Goal: Task Accomplishment & Management: Complete application form

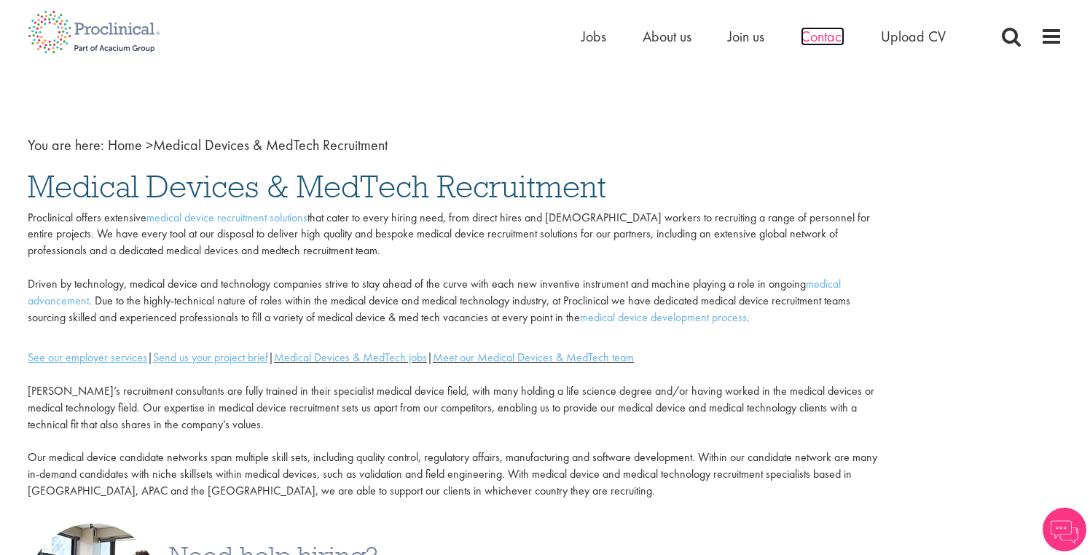
click at [826, 39] on span "Contact" at bounding box center [823, 36] width 44 height 19
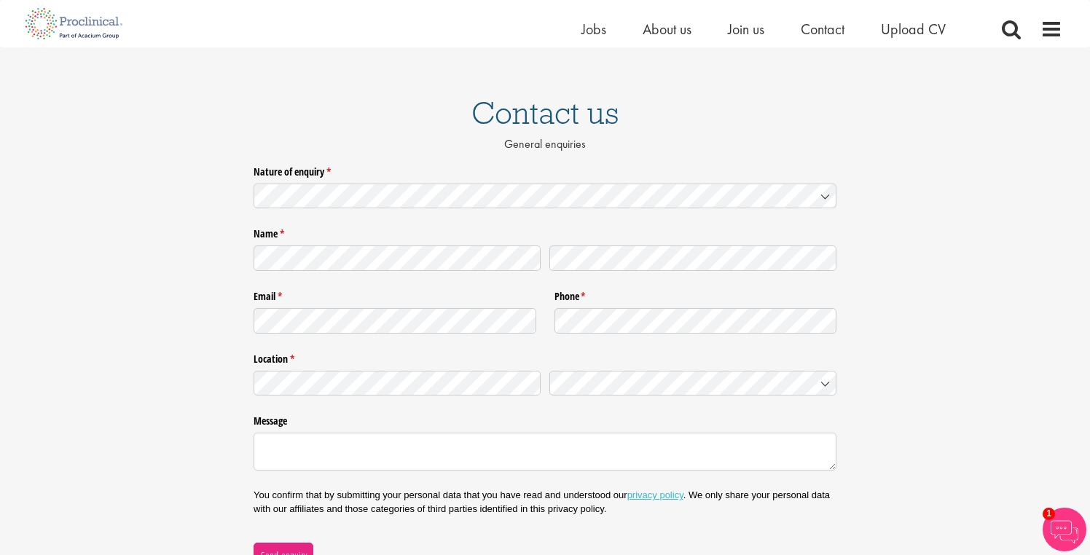
scroll to position [13, 0]
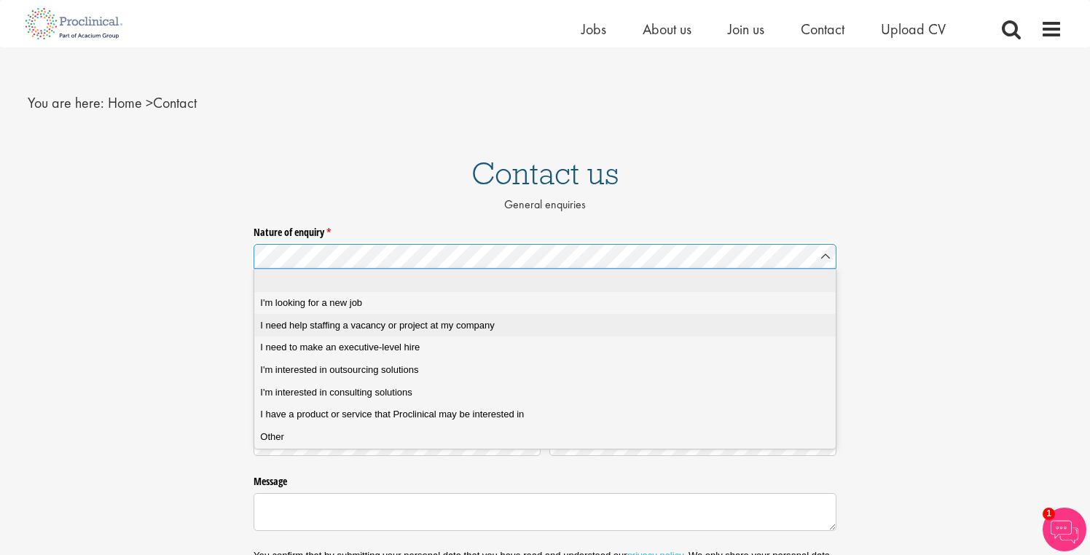
click at [326, 329] on span "I need help staffing a vacancy or project at my company" at bounding box center [377, 325] width 234 height 13
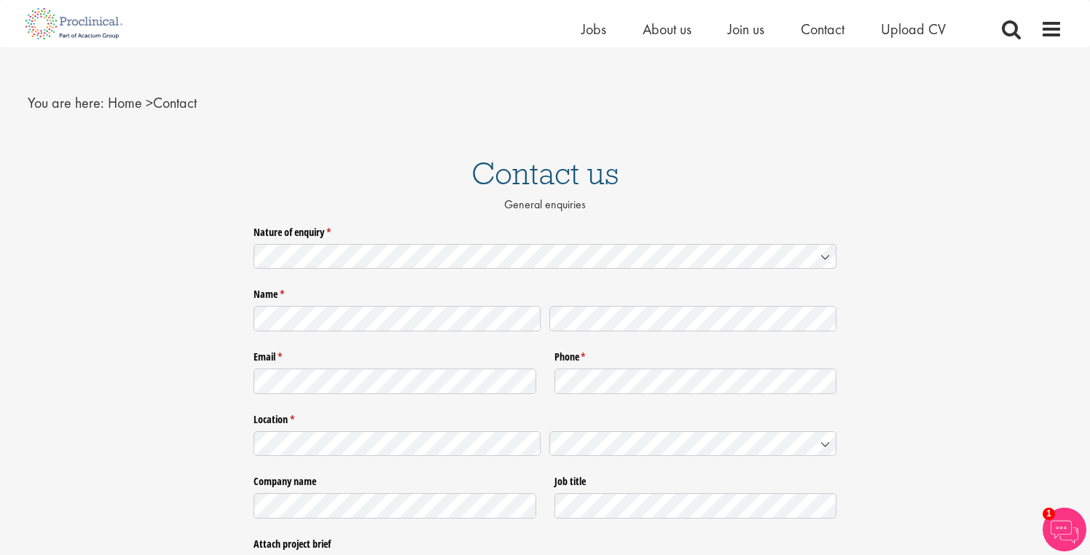
drag, startPoint x: 337, startPoint y: 348, endPoint x: 337, endPoint y: 359, distance: 10.2
click at [337, 348] on label "Email * (required)" at bounding box center [395, 354] width 283 height 19
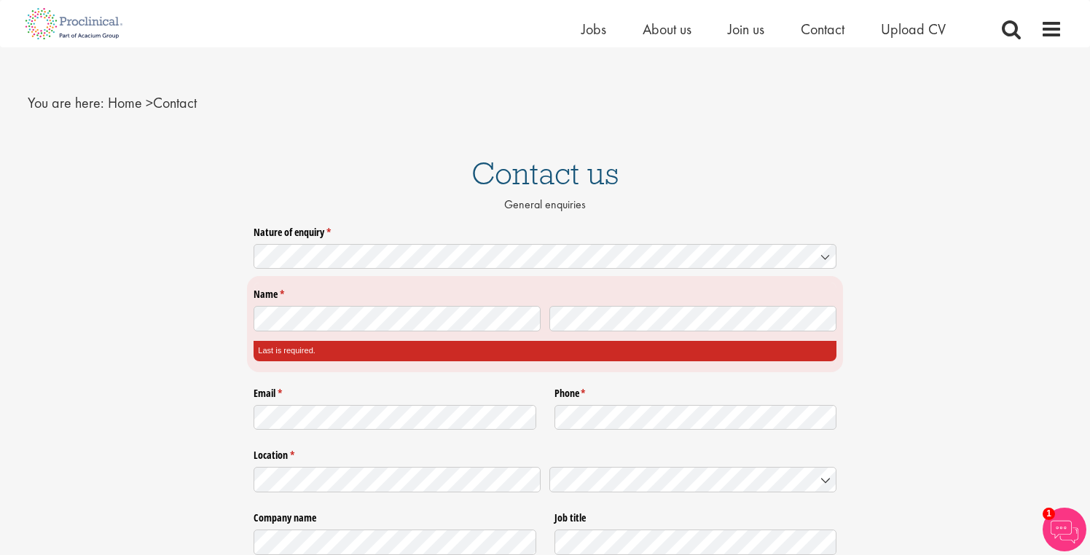
click at [332, 377] on div "Email * (required) Phone * (required)" at bounding box center [545, 408] width 583 height 63
click at [332, 404] on div at bounding box center [395, 415] width 283 height 30
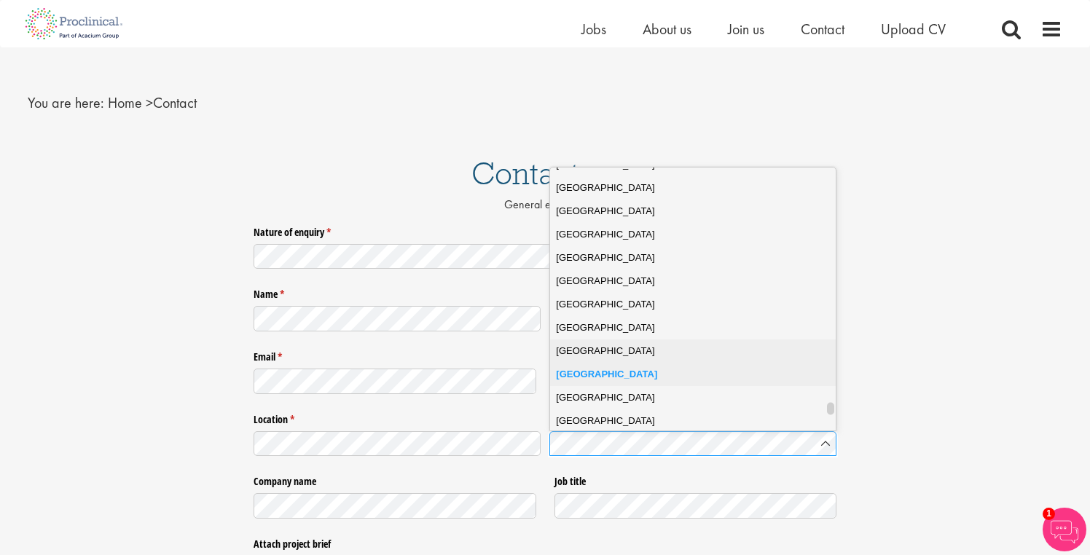
scroll to position [5005, 0]
click at [594, 396] on span "United Kingdom" at bounding box center [605, 397] width 98 height 15
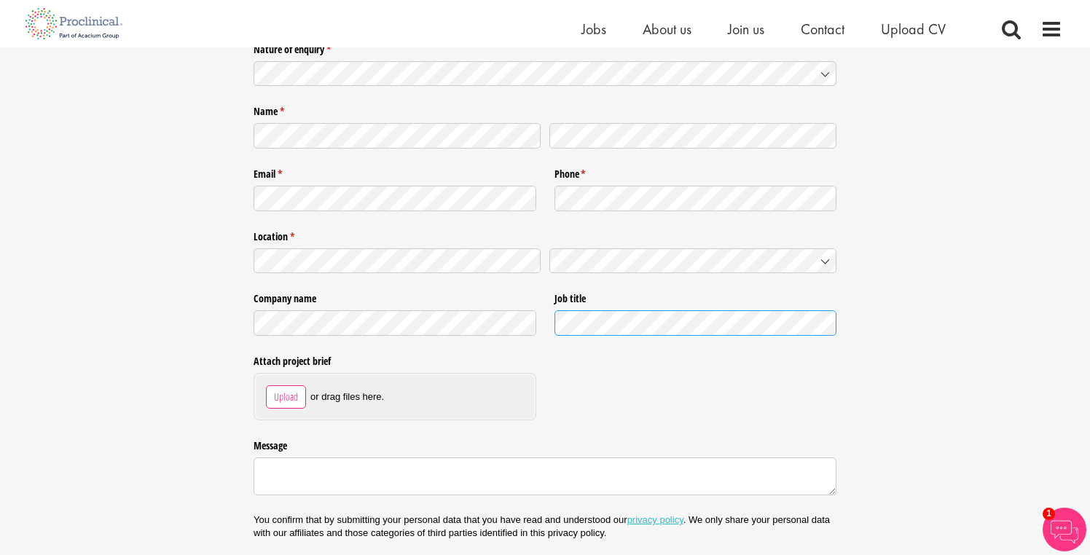
scroll to position [221, 0]
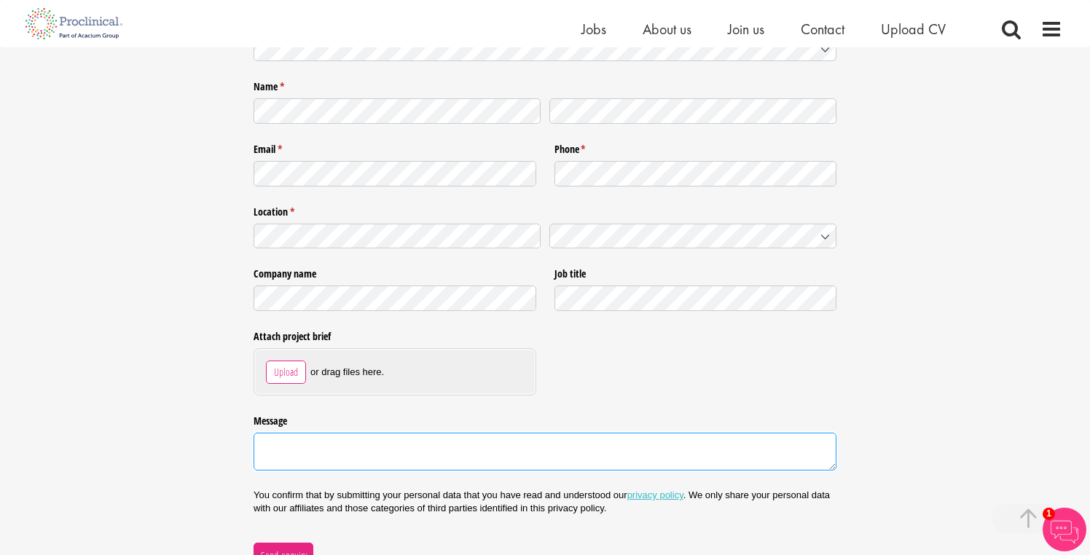
click at [308, 452] on textarea "Message" at bounding box center [545, 452] width 583 height 38
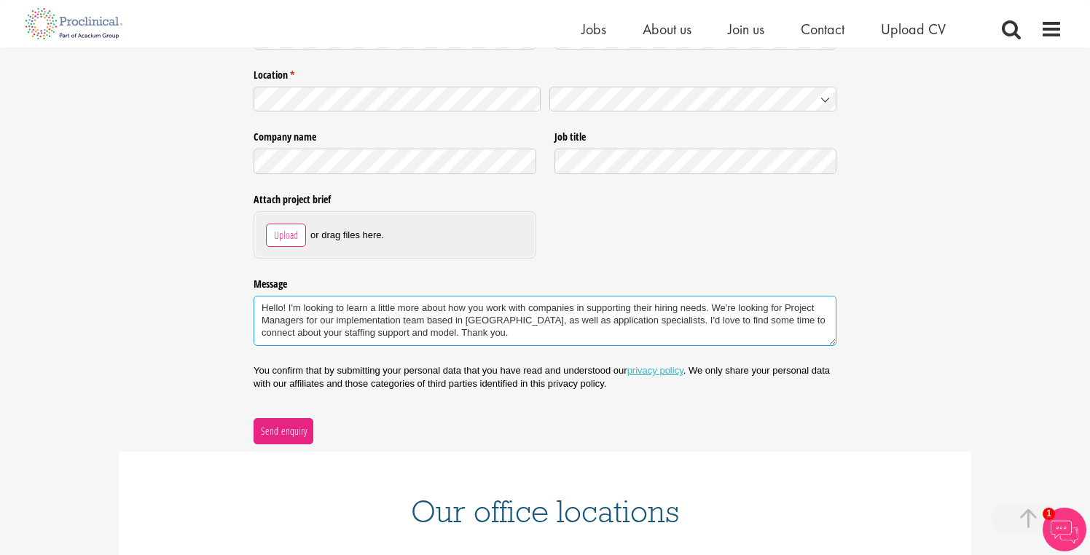
scroll to position [357, 0]
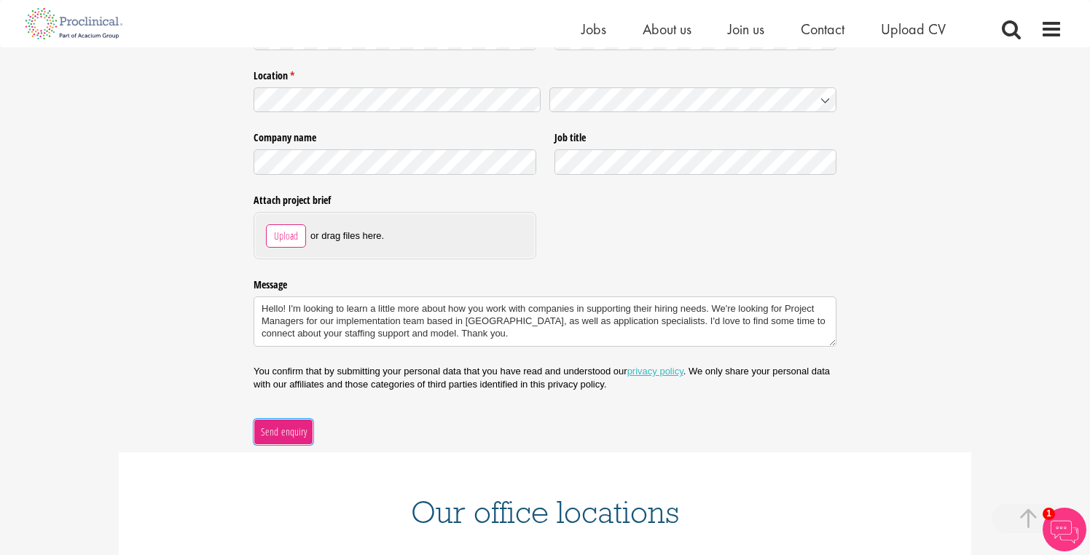
type textarea "Hello! I'm looking to learn a little more about how you work with companies in …"
click at [260, 425] on span "Send enquiry" at bounding box center [283, 432] width 47 height 16
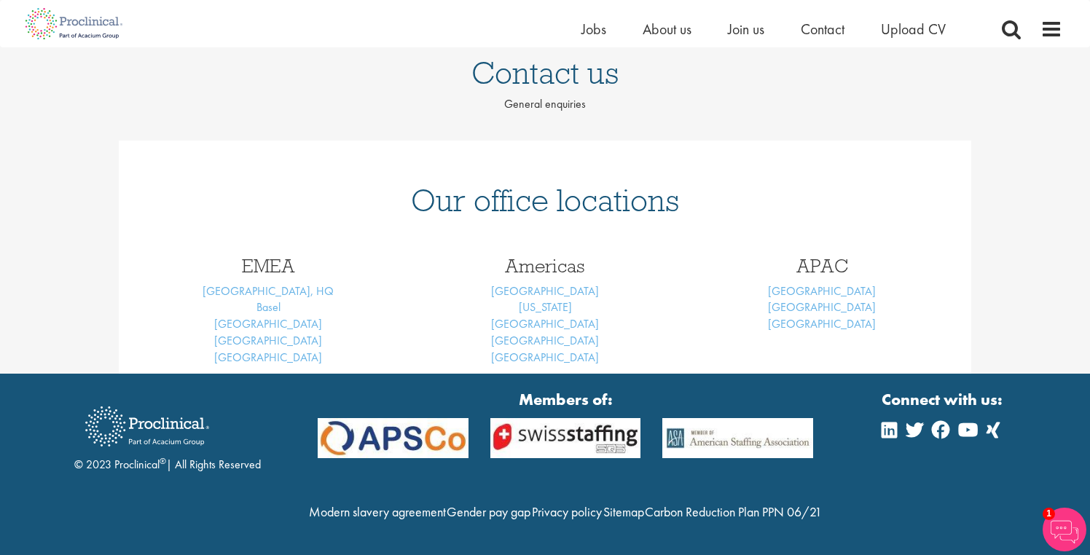
scroll to position [145, 0]
